Goal: Navigation & Orientation: Find specific page/section

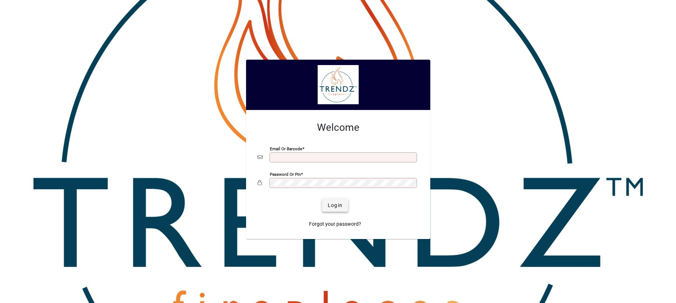
type input "**********"
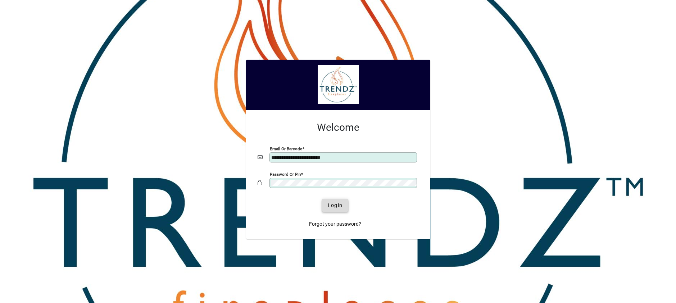
click at [336, 202] on span "Login" at bounding box center [335, 206] width 15 height 8
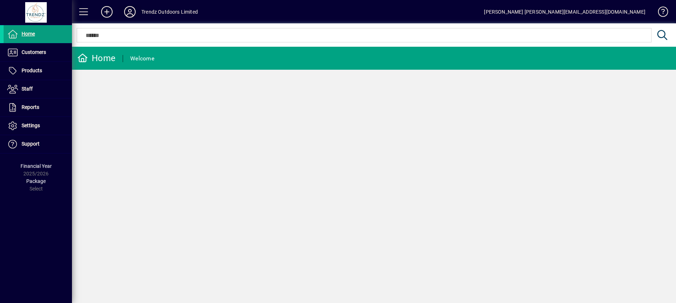
click at [131, 12] on icon at bounding box center [130, 12] width 14 height 12
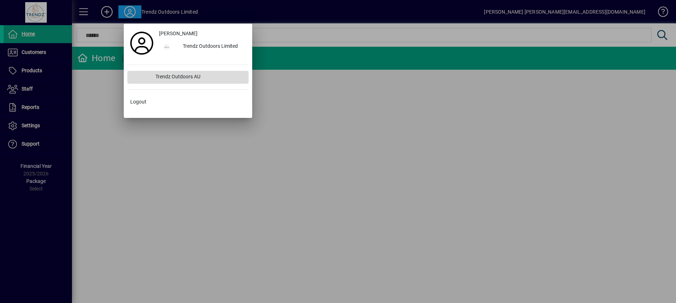
click at [177, 76] on div "Trendz Outdoors AU" at bounding box center [199, 77] width 99 height 13
